Goal: Task Accomplishment & Management: Complete application form

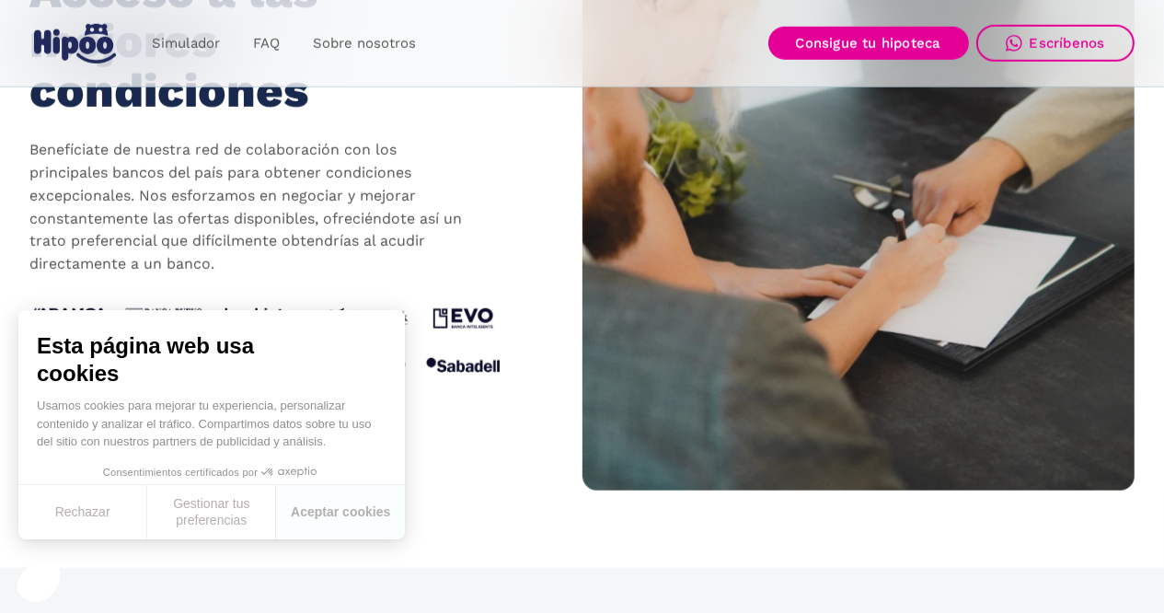
scroll to position [2025, 0]
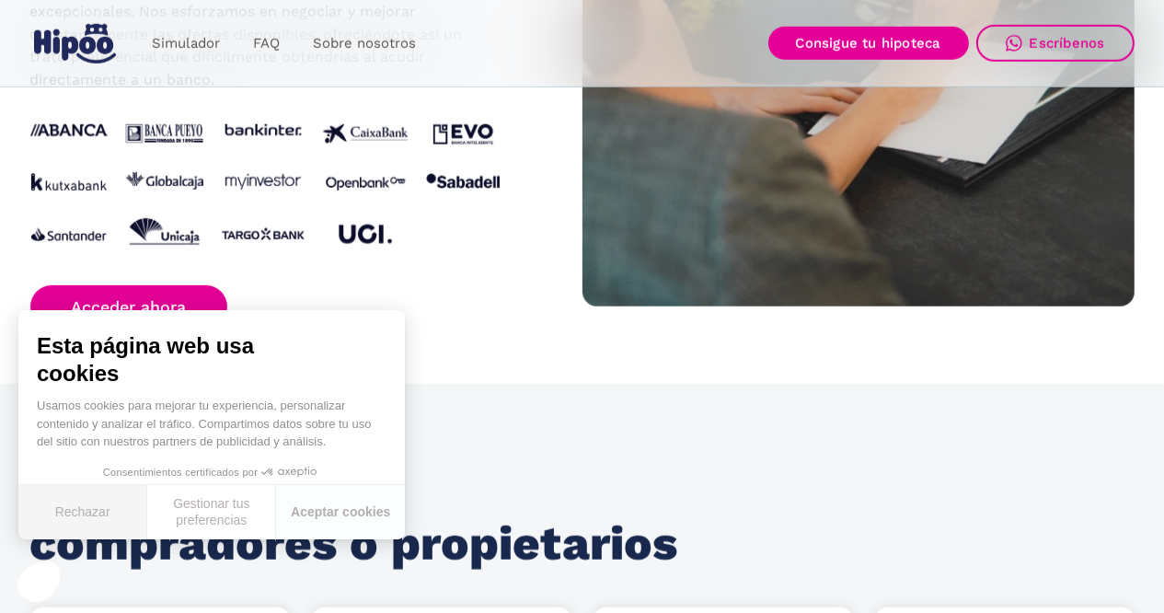
click at [88, 515] on button "Rechazar" at bounding box center [82, 512] width 129 height 54
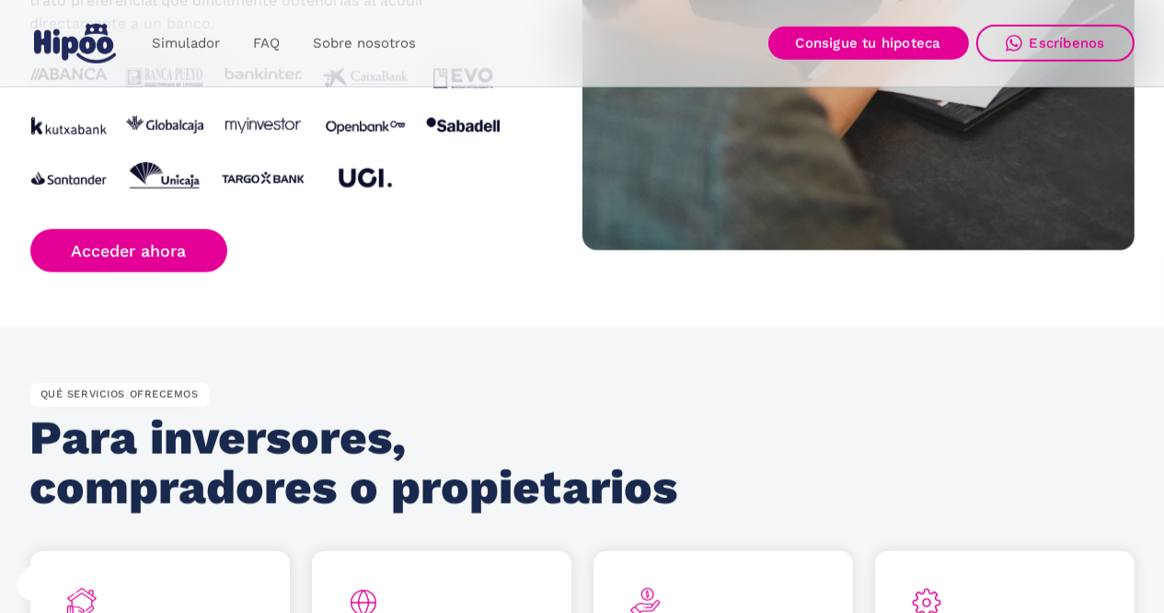
scroll to position [2117, 0]
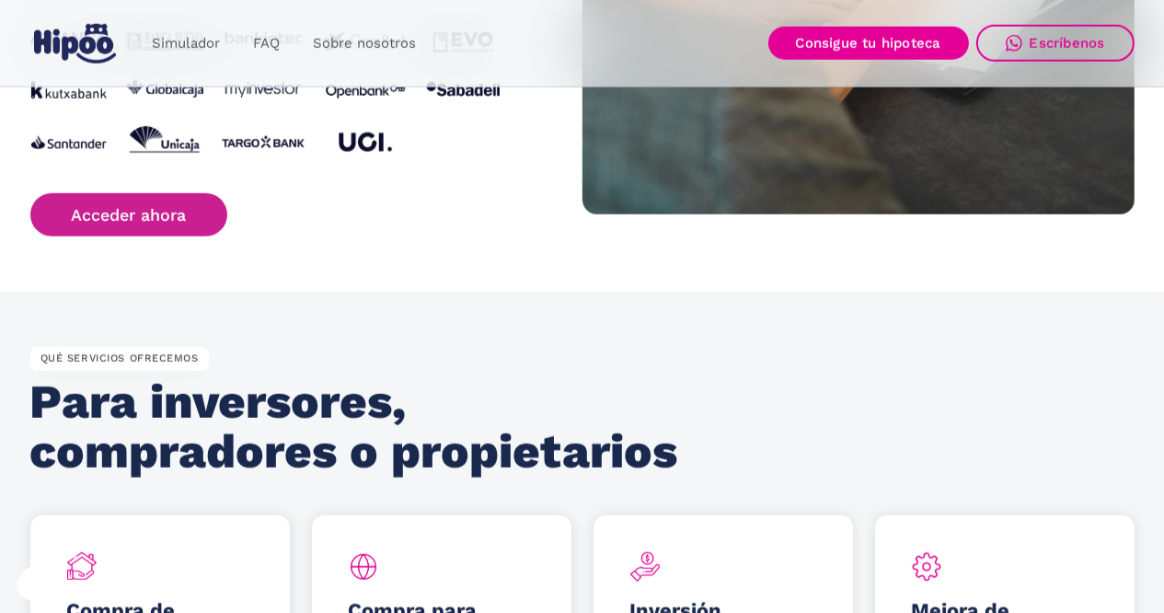
click at [150, 213] on link "Acceder ahora" at bounding box center [129, 214] width 198 height 43
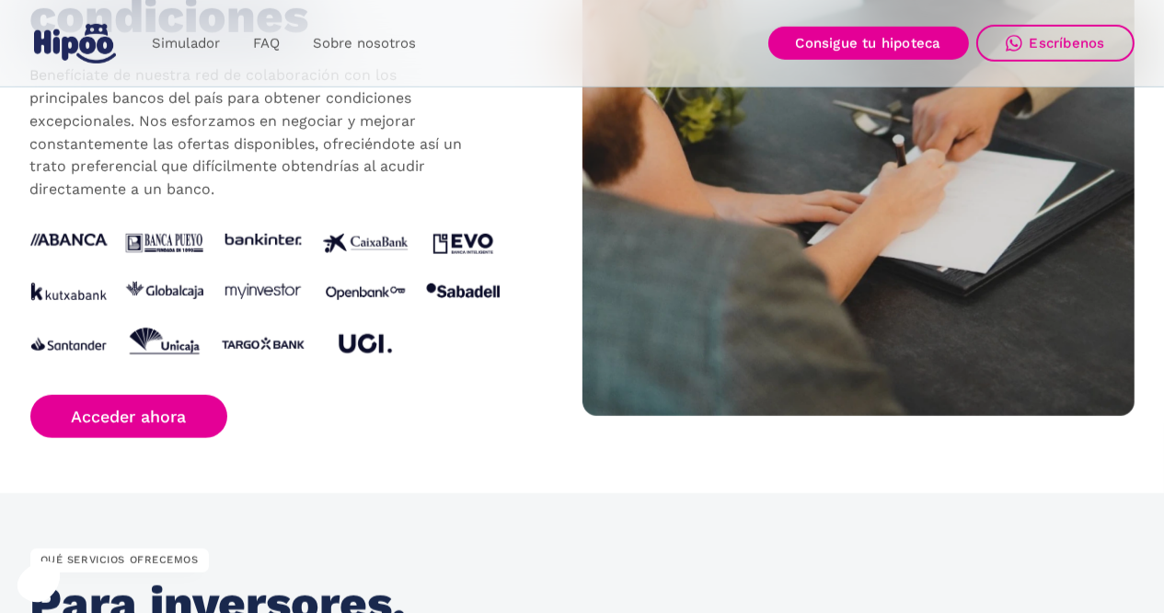
scroll to position [1967, 0]
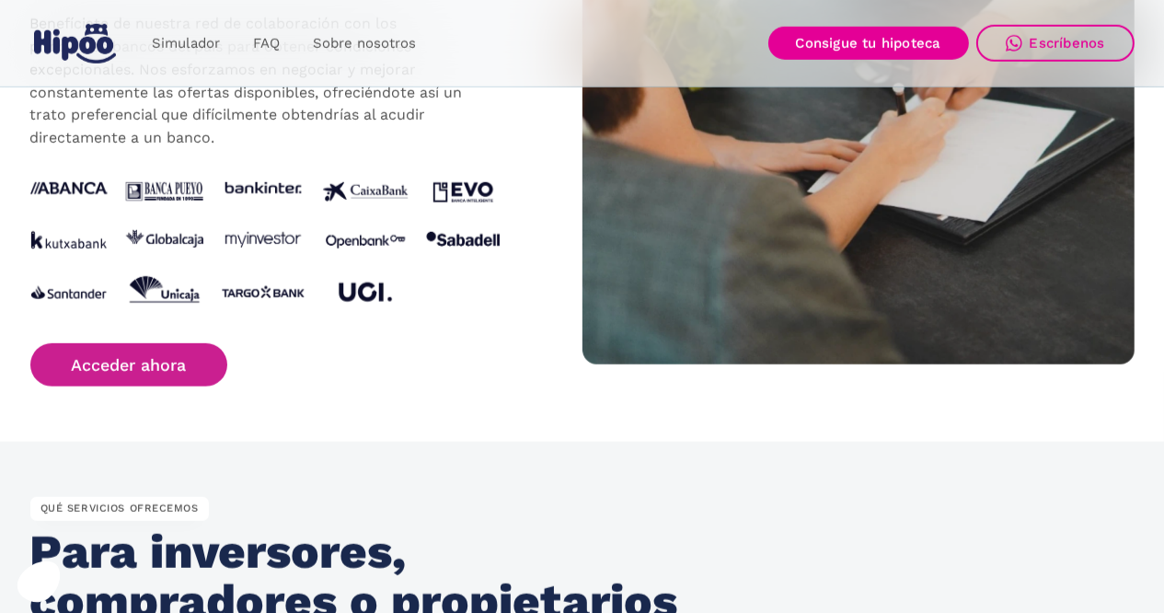
drag, startPoint x: 177, startPoint y: 365, endPoint x: 185, endPoint y: 358, distance: 11.1
click at [177, 365] on link "Acceder ahora" at bounding box center [129, 364] width 198 height 43
